Goal: Information Seeking & Learning: Learn about a topic

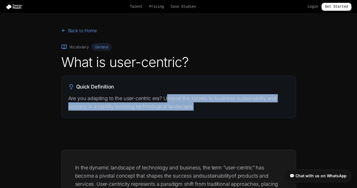
drag, startPoint x: 167, startPoint y: 97, endPoint x: 204, endPoint y: 108, distance: 39.0
click at [204, 108] on p "Are you adapting to the user-centric era? Unravel the secrets to business susta…" at bounding box center [178, 102] width 221 height 17
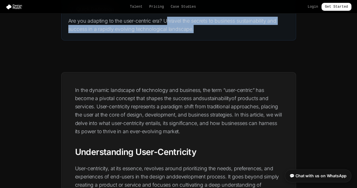
scroll to position [113, 0]
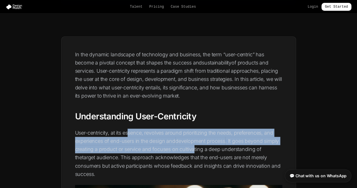
drag, startPoint x: 130, startPoint y: 130, endPoint x: 195, endPoint y: 153, distance: 69.3
click at [195, 153] on p "User-centricity, at its essence, revolves around prioritizing the needs, prefer…" at bounding box center [178, 154] width 207 height 50
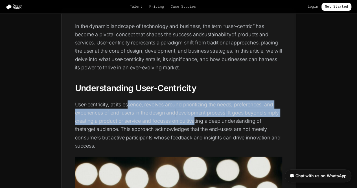
scroll to position [170, 0]
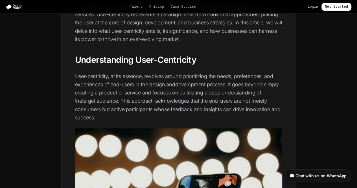
click at [128, 116] on p "User-centricity, at its essence, revolves around prioritizing the needs, prefer…" at bounding box center [178, 97] width 207 height 50
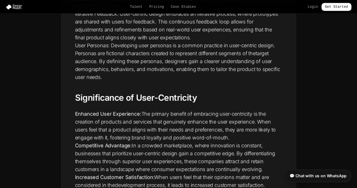
scroll to position [509, 0]
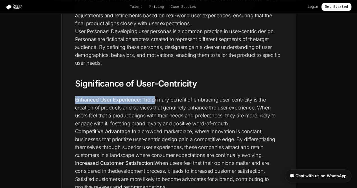
drag, startPoint x: 75, startPoint y: 99, endPoint x: 155, endPoint y: 97, distance: 80.3
click at [155, 97] on li "Enhanced User Experience: The primary benefit of embracing user-centricity is t…" at bounding box center [178, 112] width 207 height 32
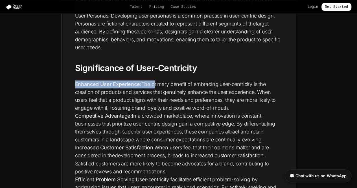
scroll to position [537, 0]
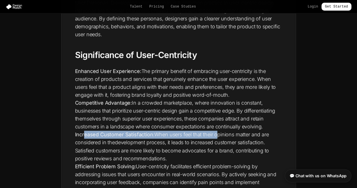
drag, startPoint x: 84, startPoint y: 137, endPoint x: 218, endPoint y: 131, distance: 133.5
click at [218, 131] on li "Increased Customer Satisfaction: When users feel that their opinions matter and…" at bounding box center [178, 147] width 207 height 32
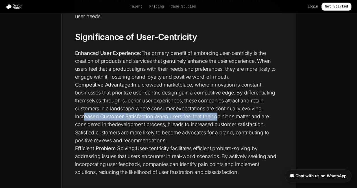
scroll to position [593, 0]
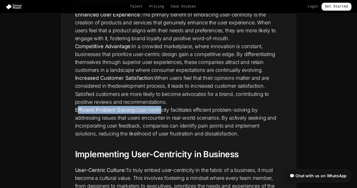
drag, startPoint x: 78, startPoint y: 109, endPoint x: 161, endPoint y: 109, distance: 83.4
click at [161, 109] on li "Efficient Problem Solving: User-centricity facilitates efficient problem-solvin…" at bounding box center [178, 122] width 207 height 32
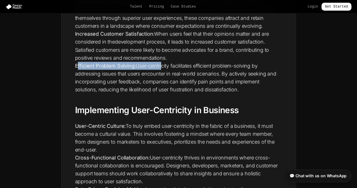
scroll to position [650, 0]
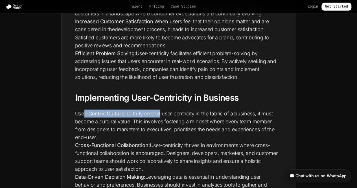
drag, startPoint x: 84, startPoint y: 114, endPoint x: 161, endPoint y: 116, distance: 77.4
click at [161, 116] on li "User-Centric Culture: To truly embed user-centricity in the fabric of a busines…" at bounding box center [178, 126] width 207 height 32
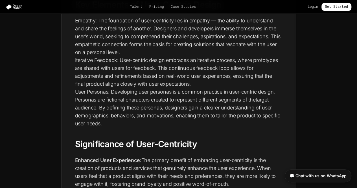
scroll to position [396, 0]
